Goal: Navigation & Orientation: Find specific page/section

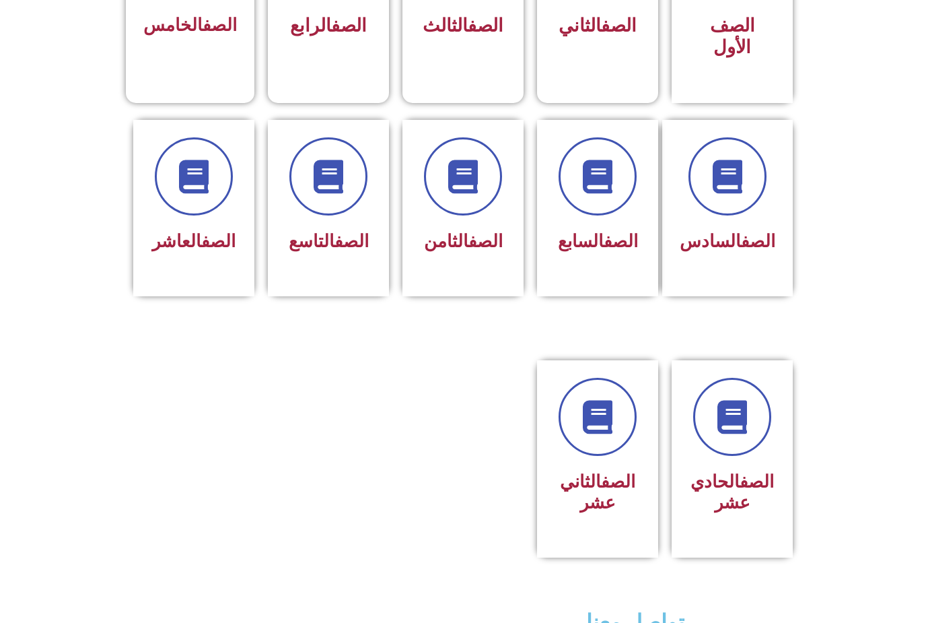
scroll to position [471, 0]
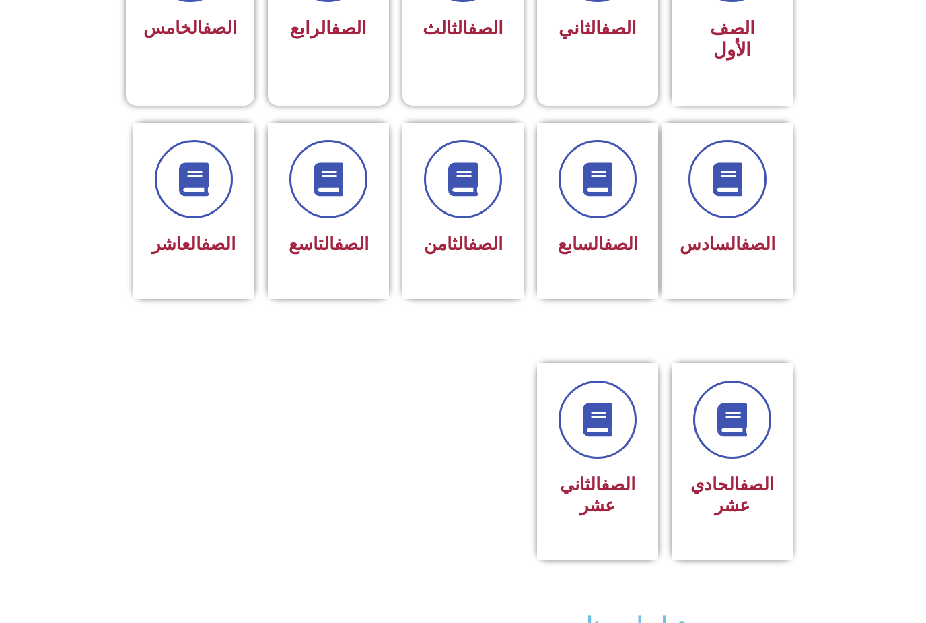
click at [469, 250] on link "الصف" at bounding box center [486, 244] width 34 height 20
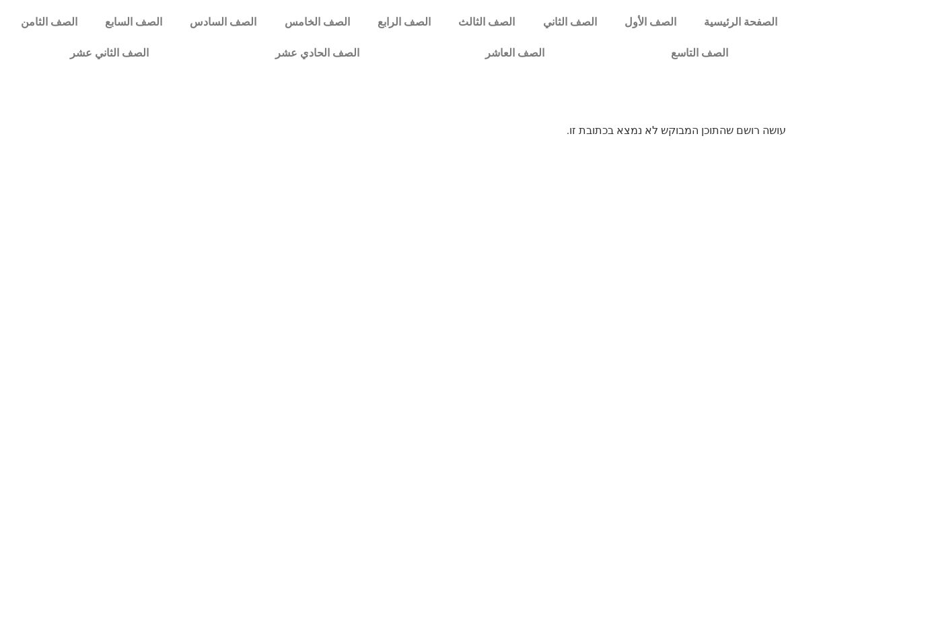
click at [45, 23] on link "الصف الثامن" at bounding box center [49, 22] width 84 height 31
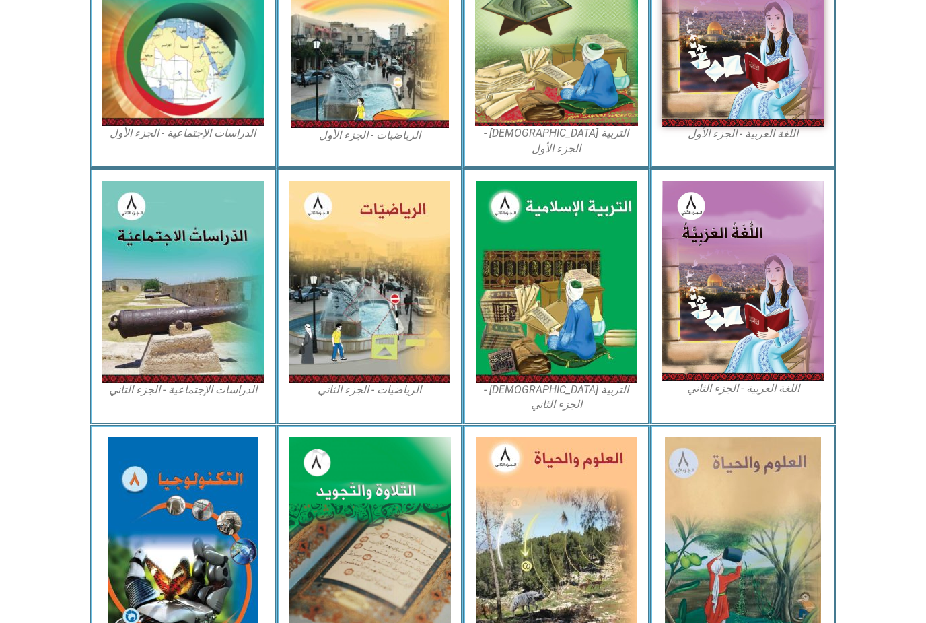
scroll to position [467, 0]
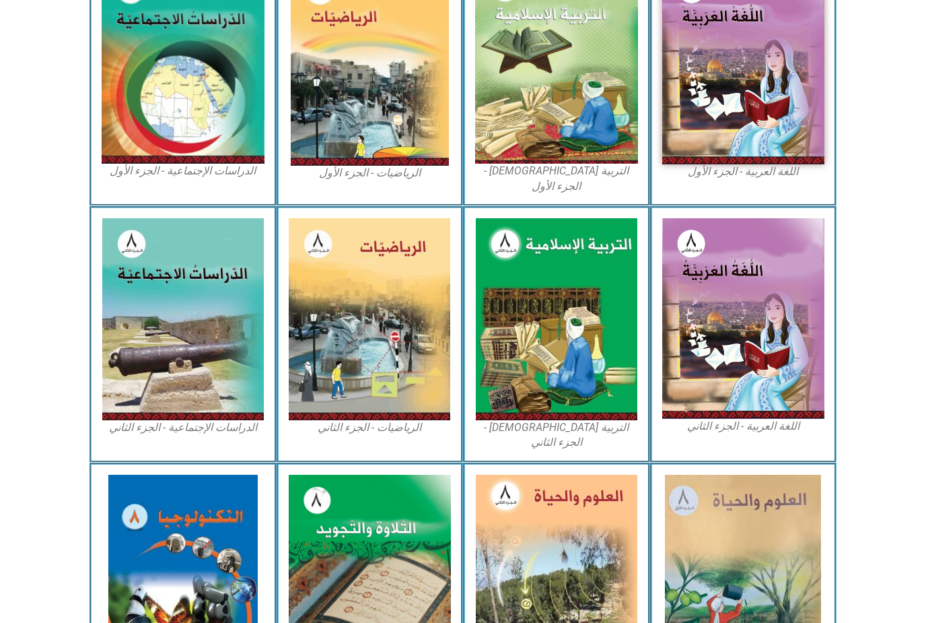
click at [545, 351] on img at bounding box center [557, 319] width 162 height 202
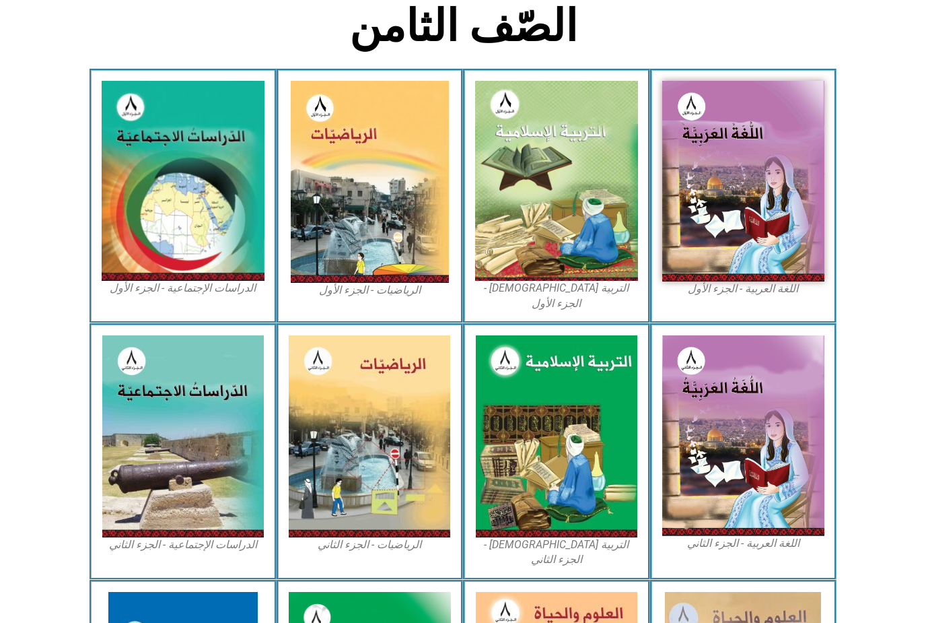
scroll to position [0, 0]
